Goal: Information Seeking & Learning: Learn about a topic

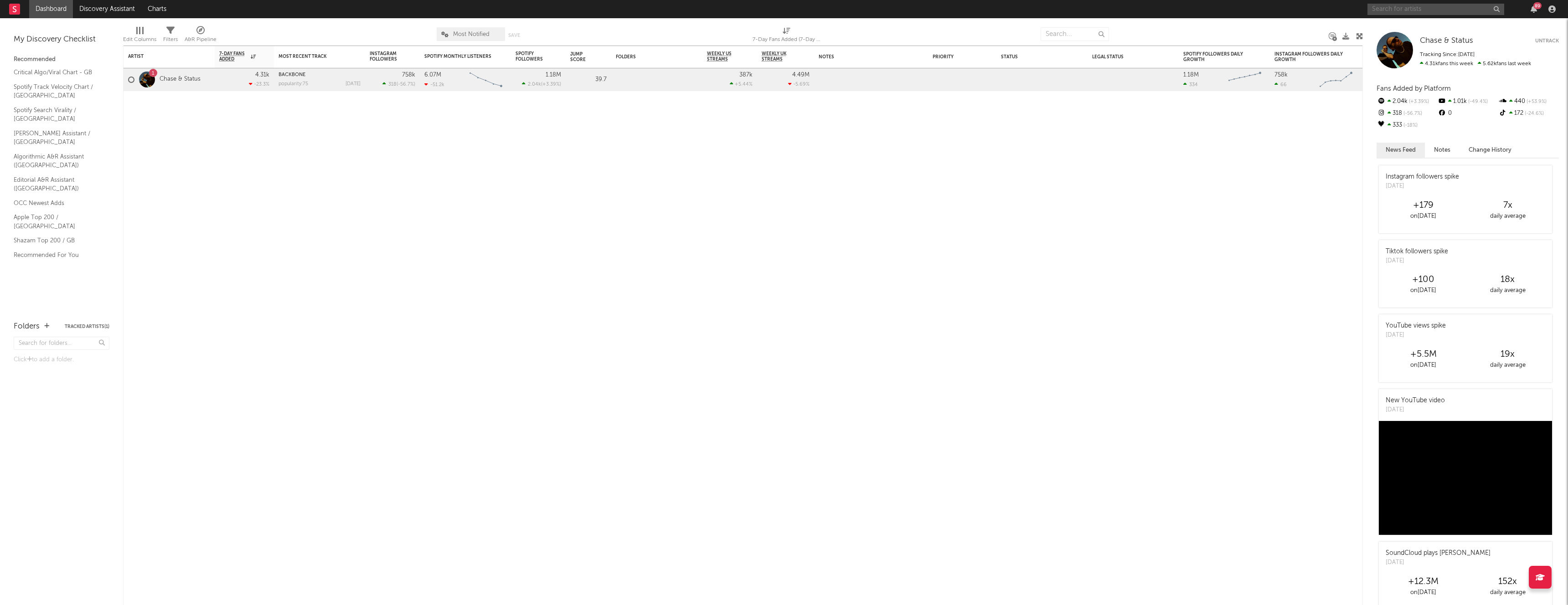
click at [1419, 13] on input "text" at bounding box center [1436, 9] width 137 height 12
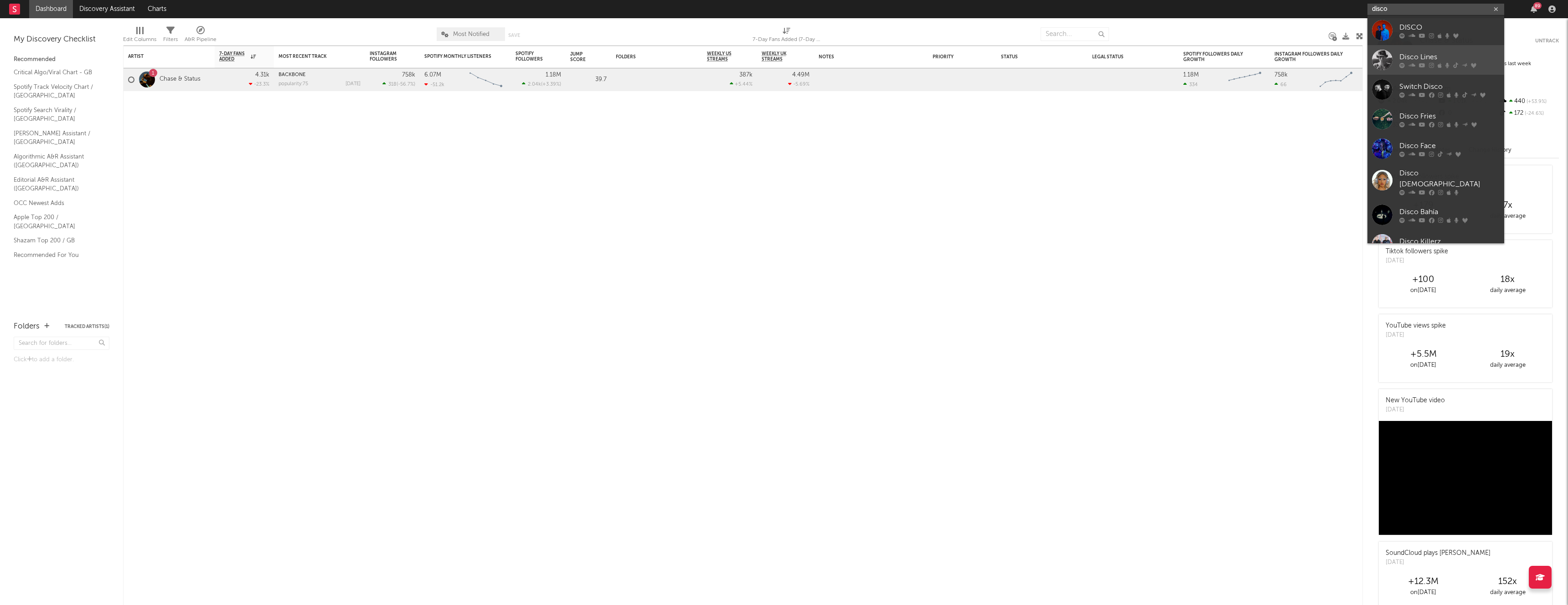
type input "disco"
click at [1418, 58] on div "Disco Lines" at bounding box center [1449, 57] width 100 height 11
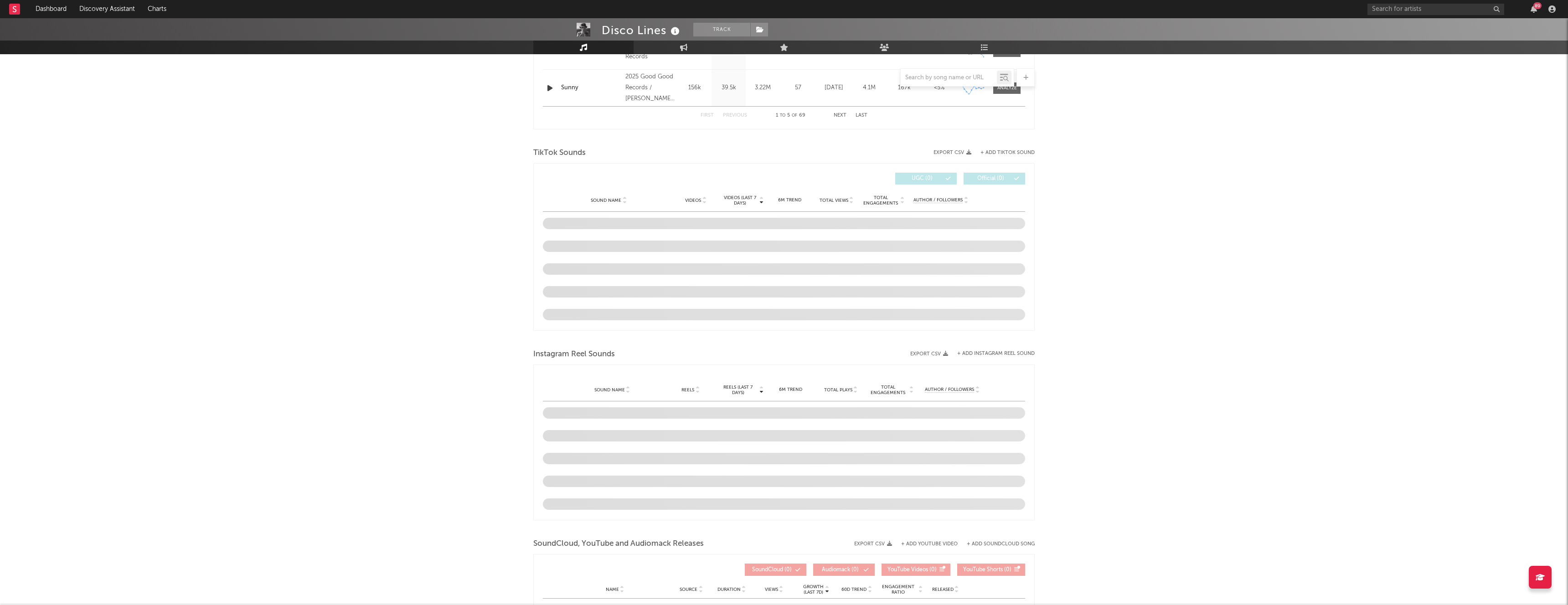
scroll to position [531, 0]
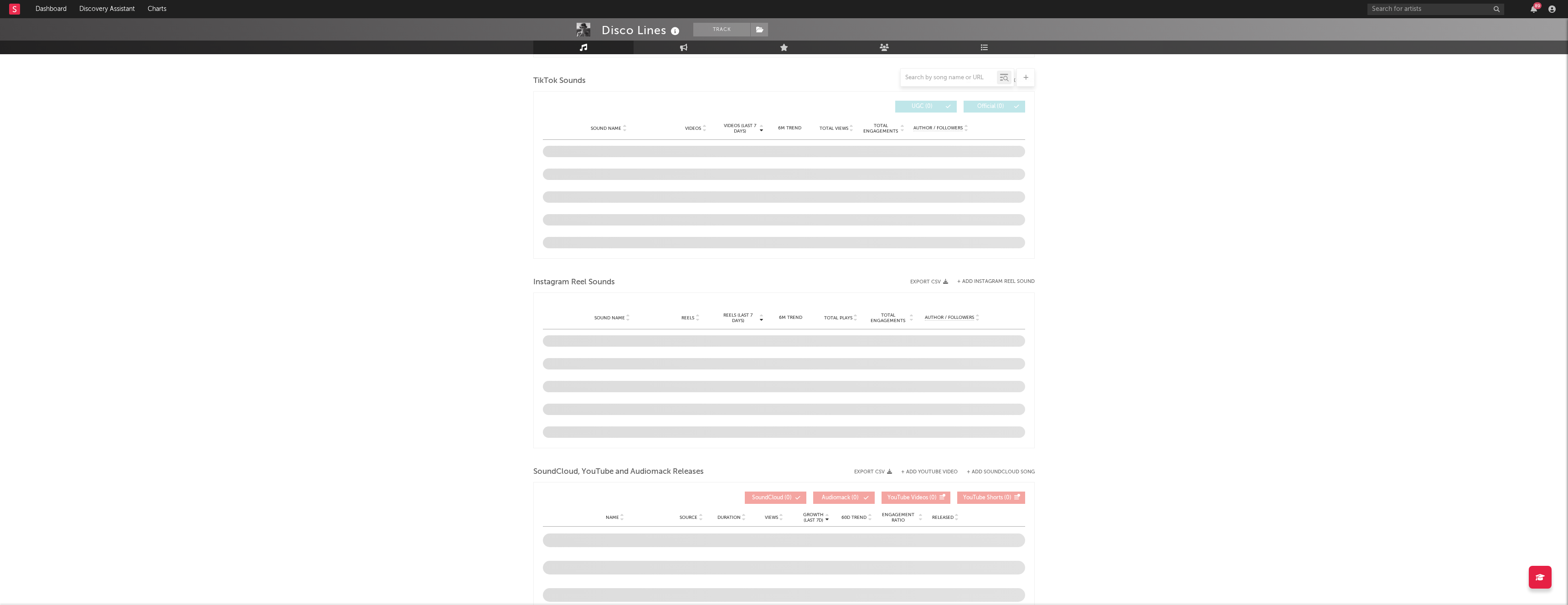
select select "6m"
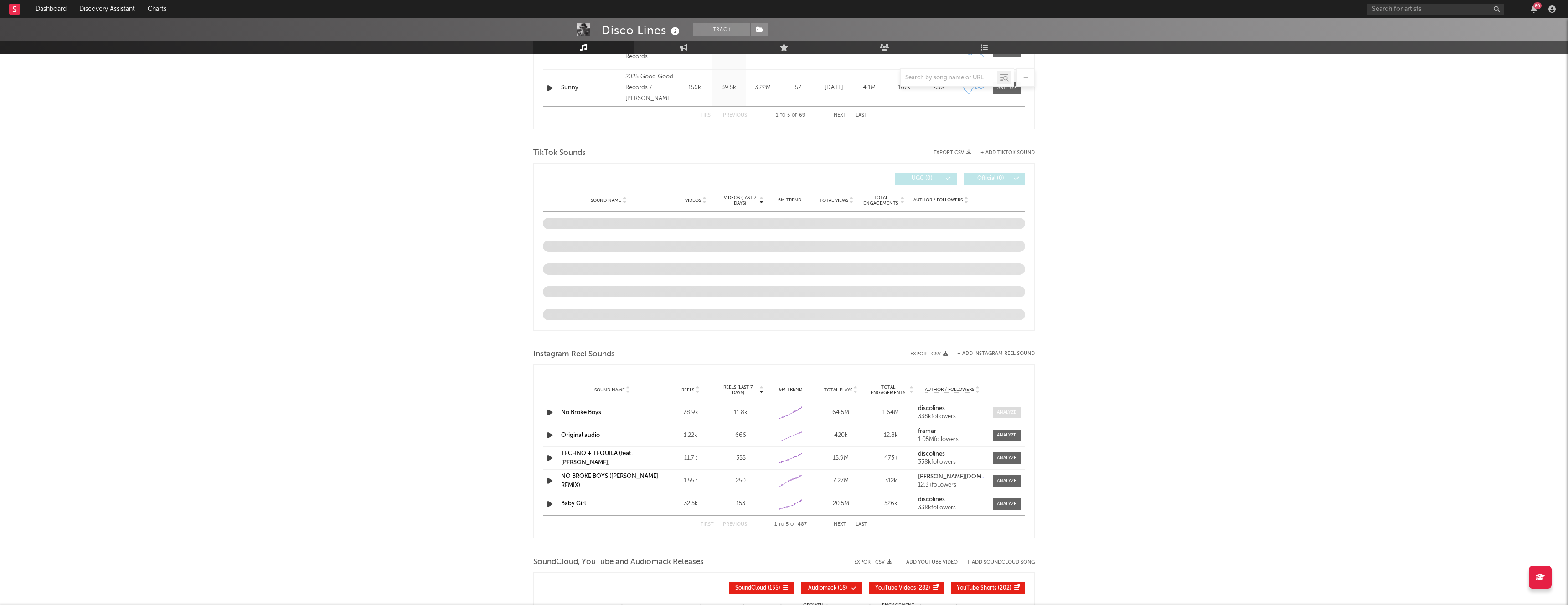
click at [1013, 410] on div at bounding box center [1007, 412] width 19 height 7
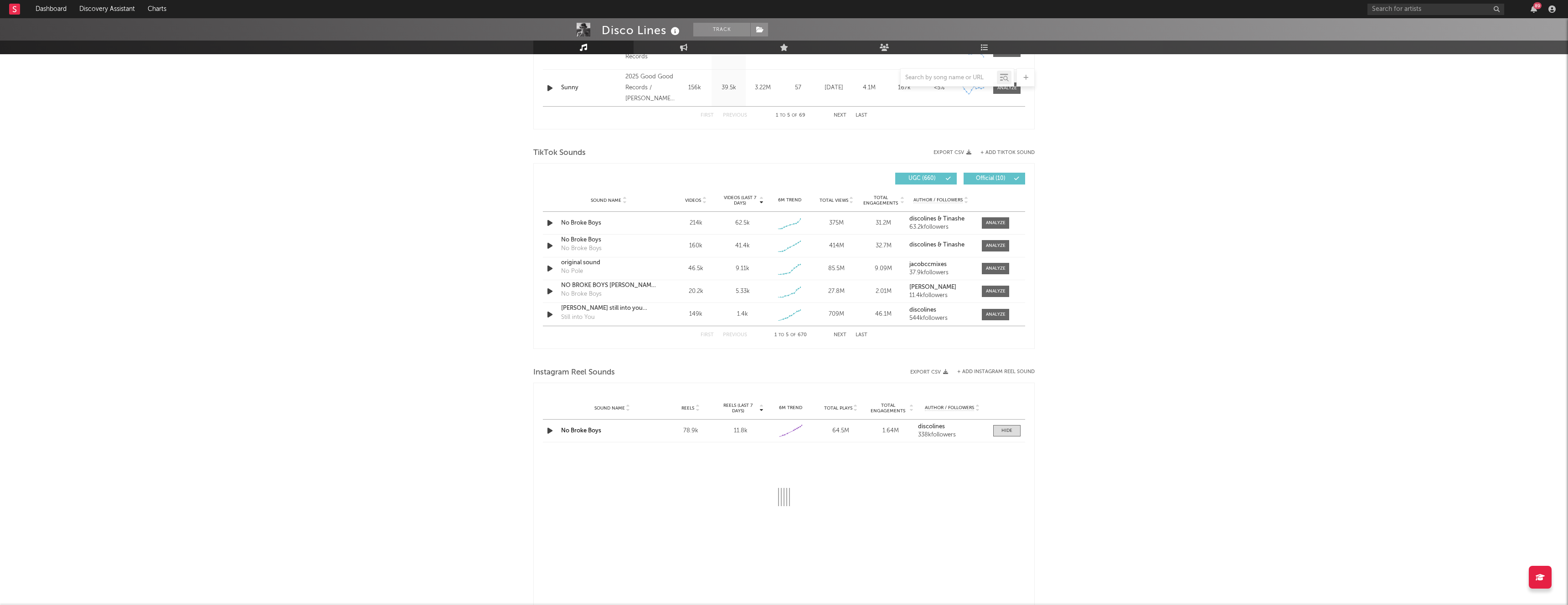
select select "1w"
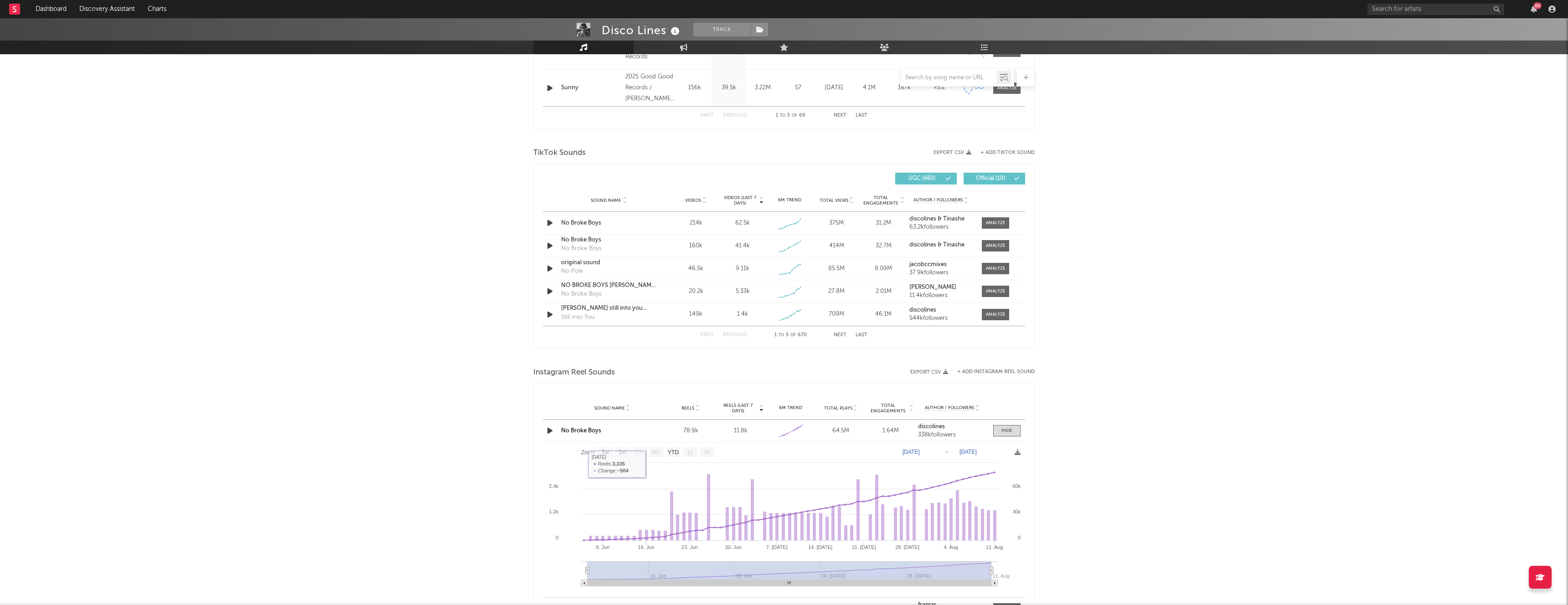
click at [576, 429] on link "No Broke Boys" at bounding box center [581, 431] width 40 height 6
